Goal: Task Accomplishment & Management: Complete application form

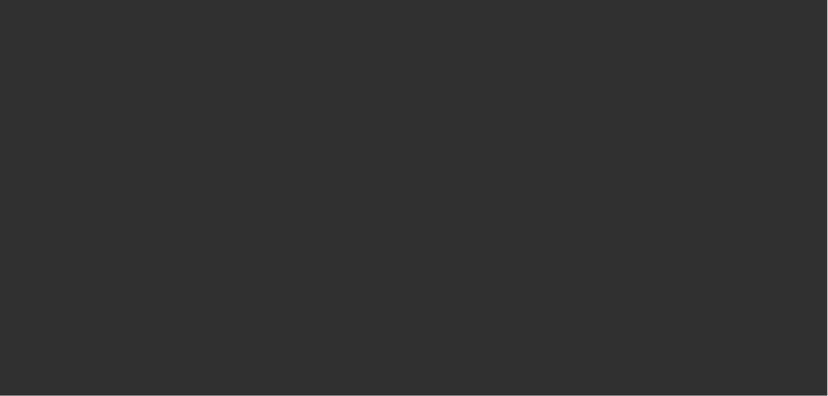
click at [136, 299] on div at bounding box center [414, 198] width 828 height 396
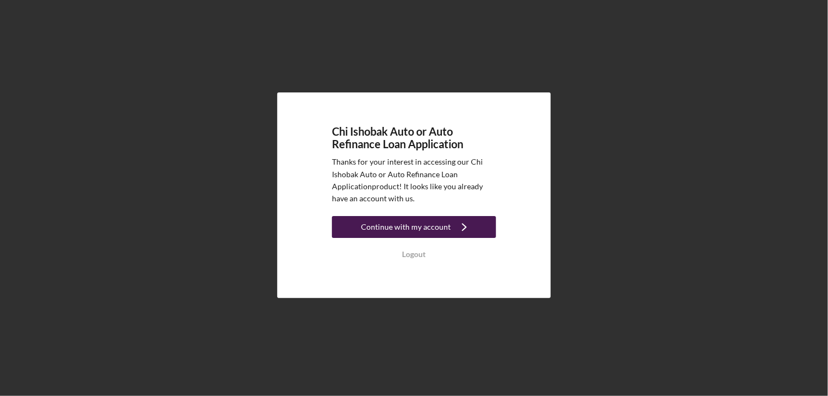
click at [448, 226] on button "Continue with my account Icon/Navigate" at bounding box center [414, 227] width 164 height 22
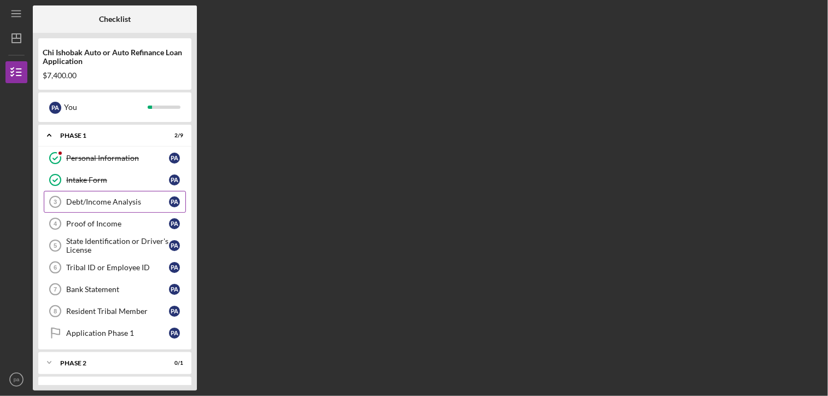
click at [125, 198] on div "Debt/Income Analysis" at bounding box center [117, 201] width 103 height 9
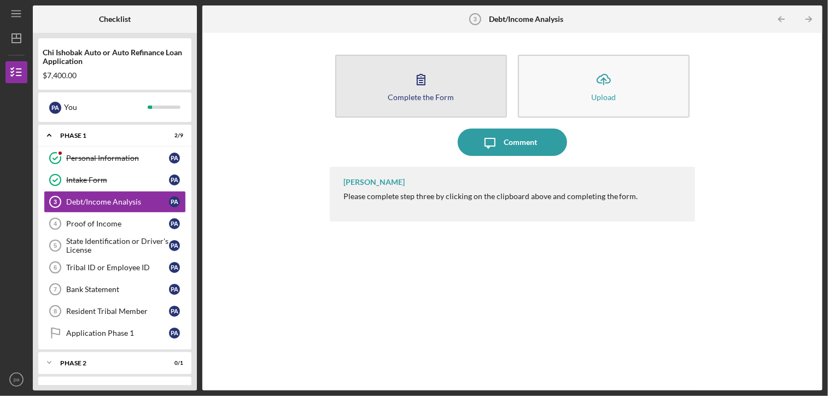
click at [415, 81] on icon "button" at bounding box center [420, 79] width 27 height 27
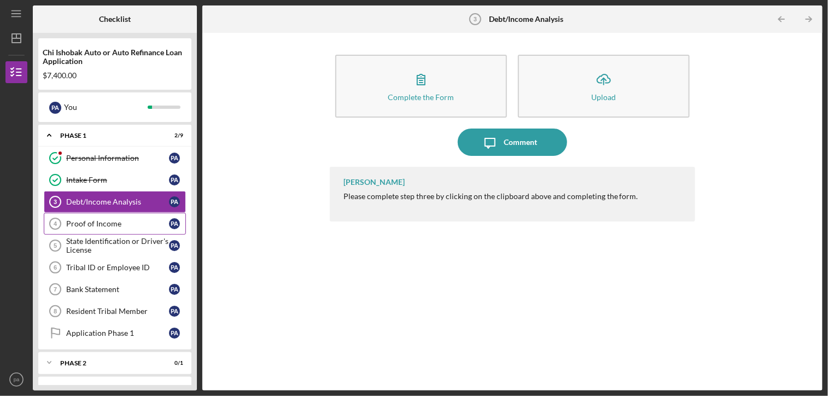
click at [94, 220] on div "Proof of Income" at bounding box center [117, 223] width 103 height 9
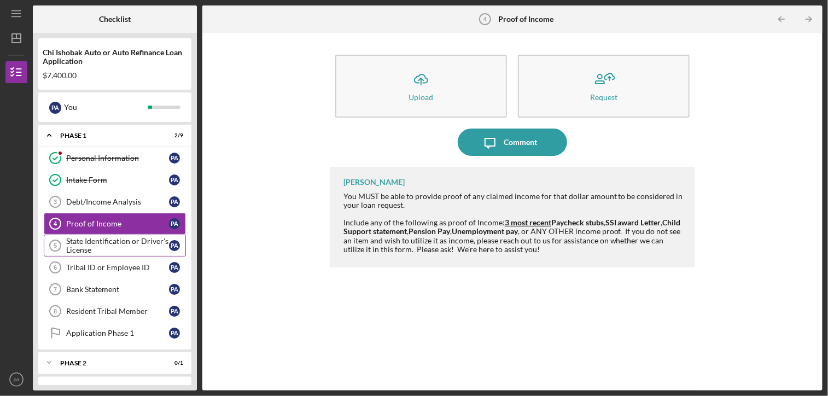
click at [79, 241] on div "State Identification or Driver's License" at bounding box center [117, 246] width 103 height 18
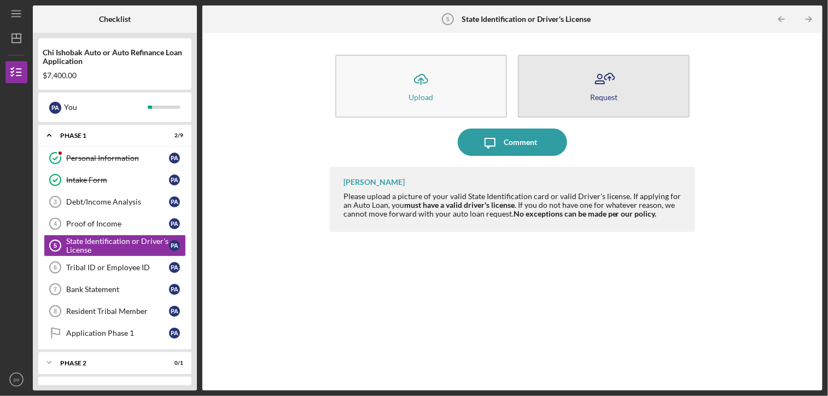
click at [588, 77] on button "Request" at bounding box center [604, 86] width 172 height 63
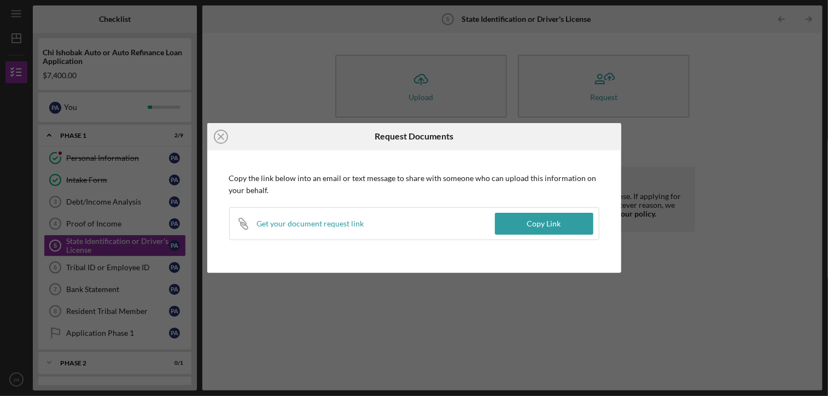
click at [277, 87] on div "Icon/Close Request Documents Copy the link below into an email or text message …" at bounding box center [414, 198] width 828 height 396
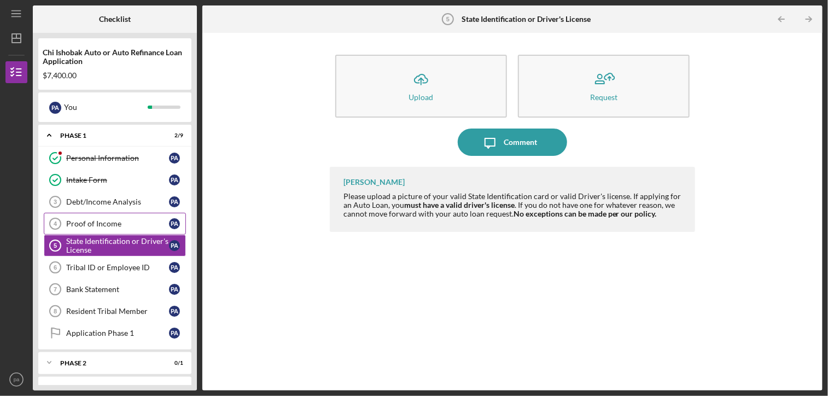
click at [113, 216] on link "Proof of Income 4 Proof of Income p a" at bounding box center [115, 224] width 142 height 22
